Goal: Check status: Check status

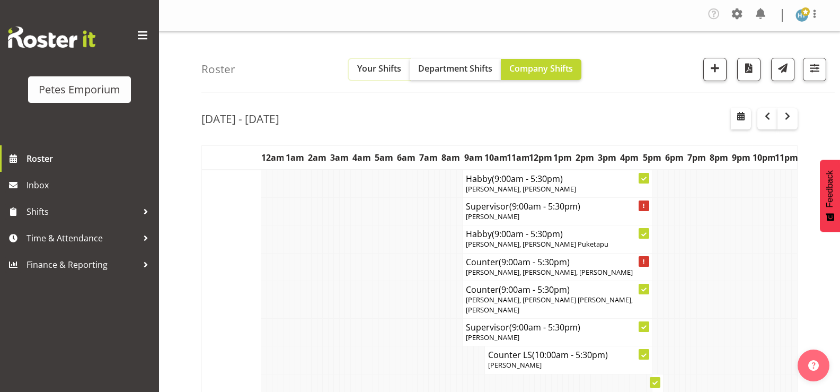
click at [380, 64] on span "Your Shifts" at bounding box center [379, 69] width 44 height 12
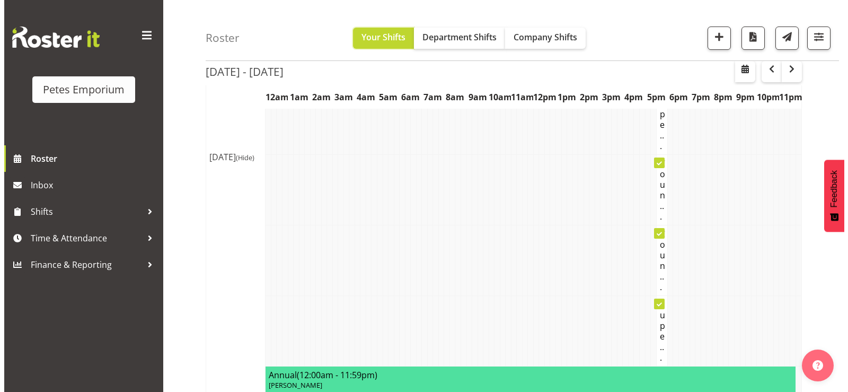
scroll to position [3022, 0]
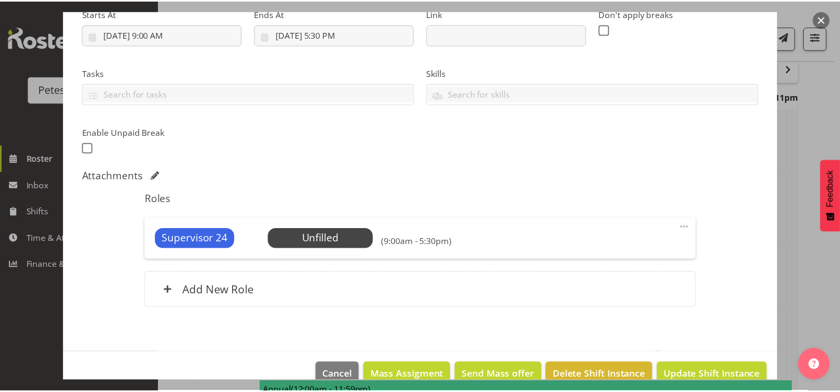
scroll to position [200, 0]
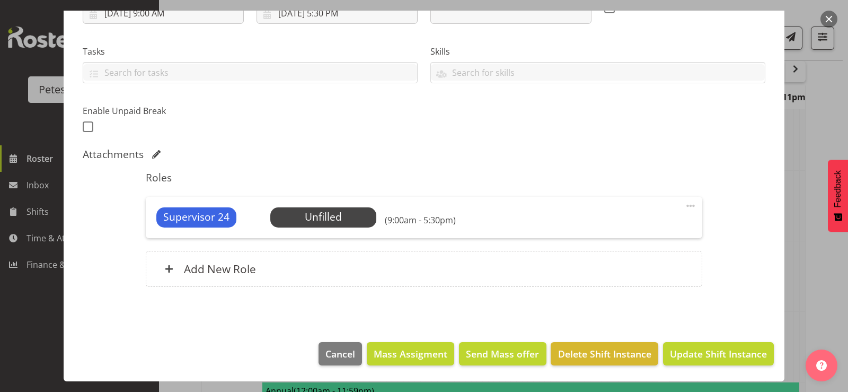
click at [830, 272] on div at bounding box center [424, 196] width 848 height 392
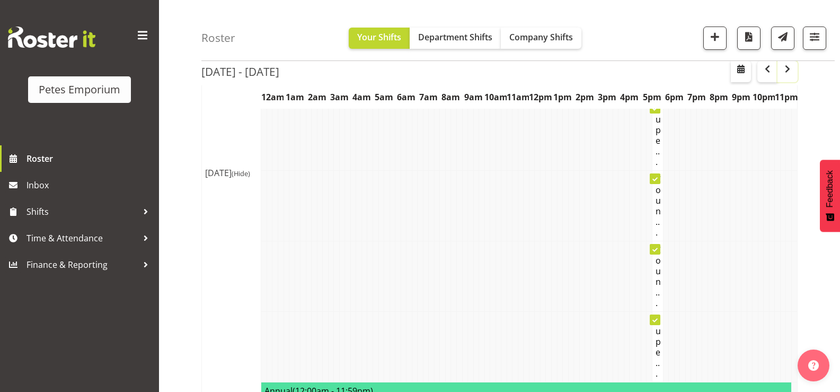
click at [783, 71] on span "button" at bounding box center [787, 69] width 13 height 13
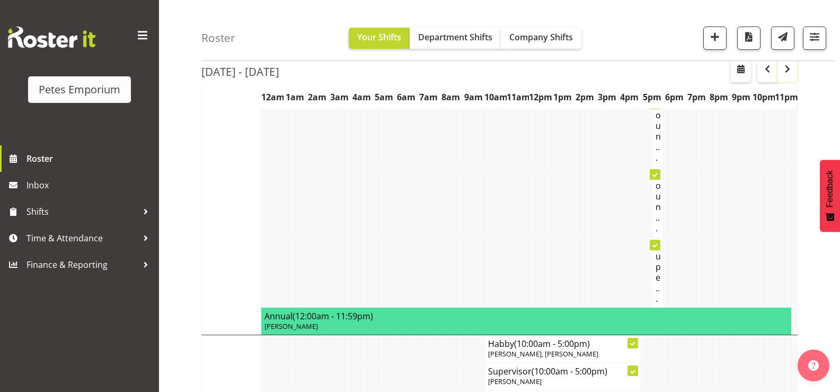
scroll to position [3151, 0]
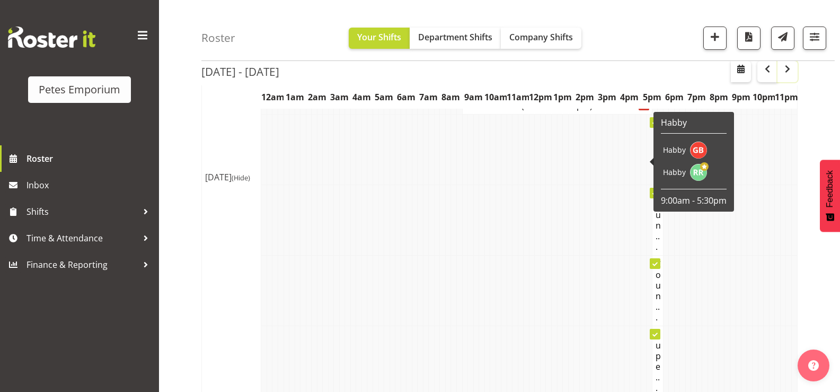
click at [787, 71] on span "button" at bounding box center [787, 69] width 13 height 13
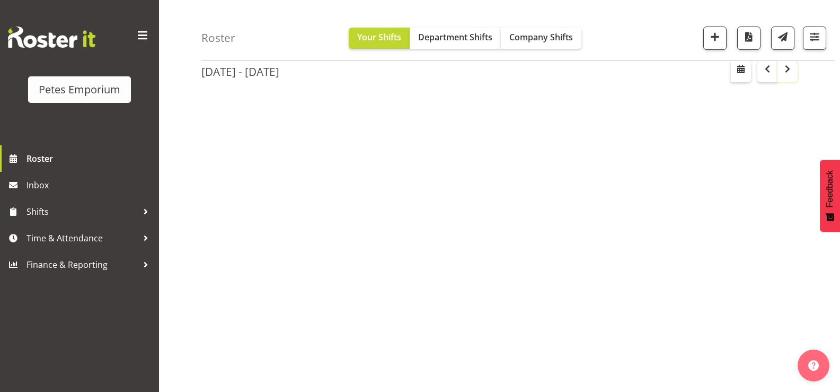
scroll to position [133, 0]
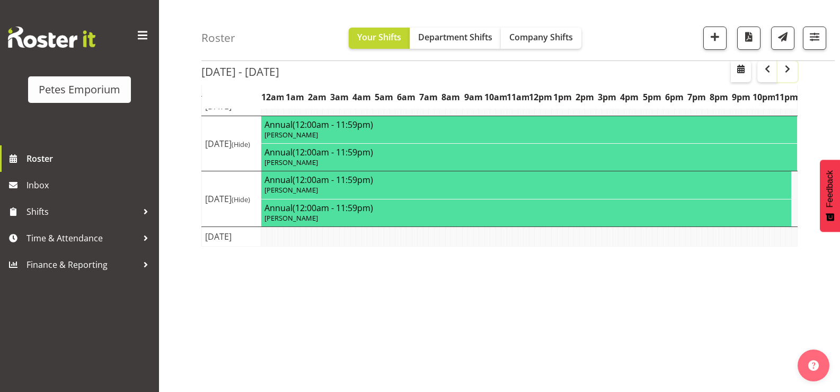
click at [787, 71] on span "button" at bounding box center [787, 69] width 13 height 13
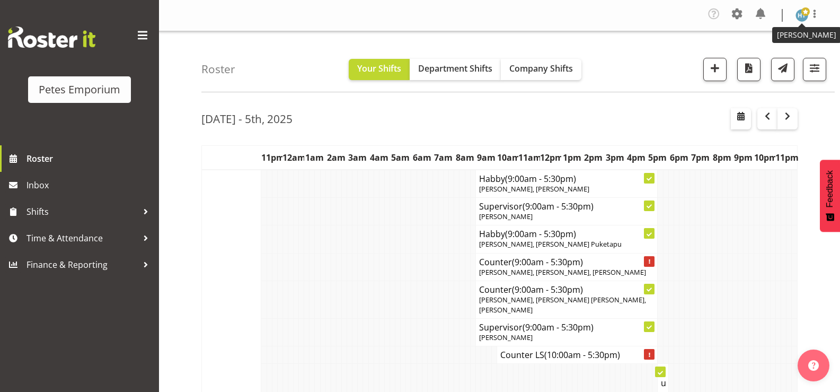
click at [802, 17] on img at bounding box center [802, 15] width 13 height 13
click at [761, 58] on link "Log Out" at bounding box center [770, 58] width 102 height 19
